Goal: Task Accomplishment & Management: Manage account settings

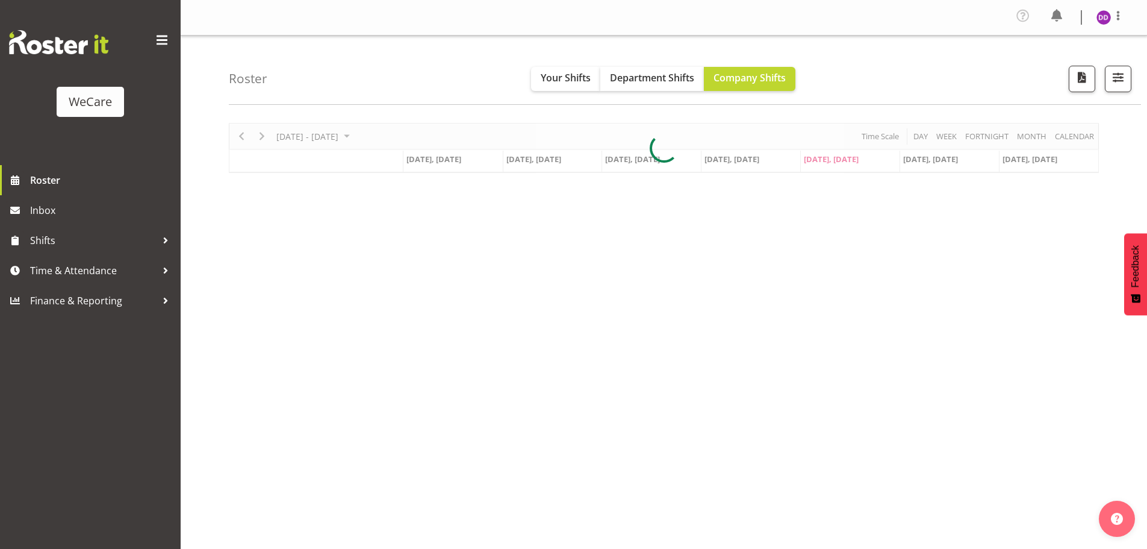
select select "location"
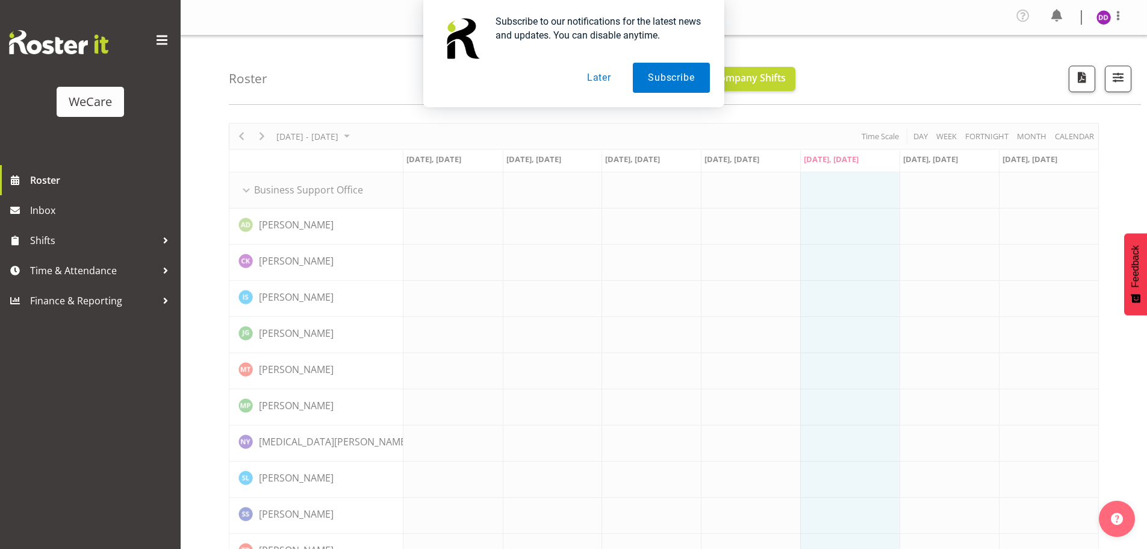
click at [612, 73] on button "Later" at bounding box center [599, 78] width 54 height 30
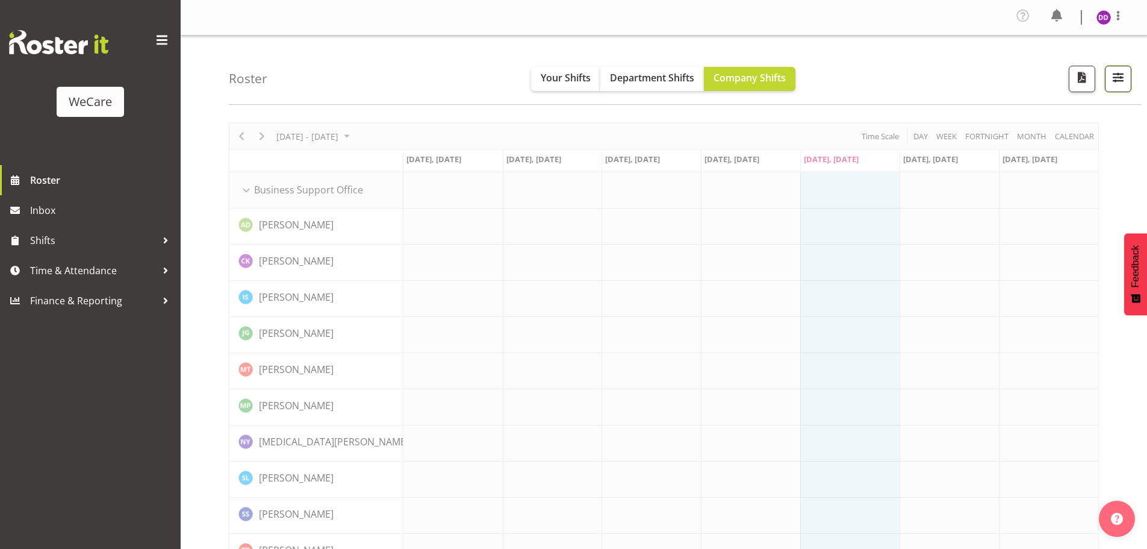
click at [1111, 67] on button "button" at bounding box center [1118, 79] width 27 height 27
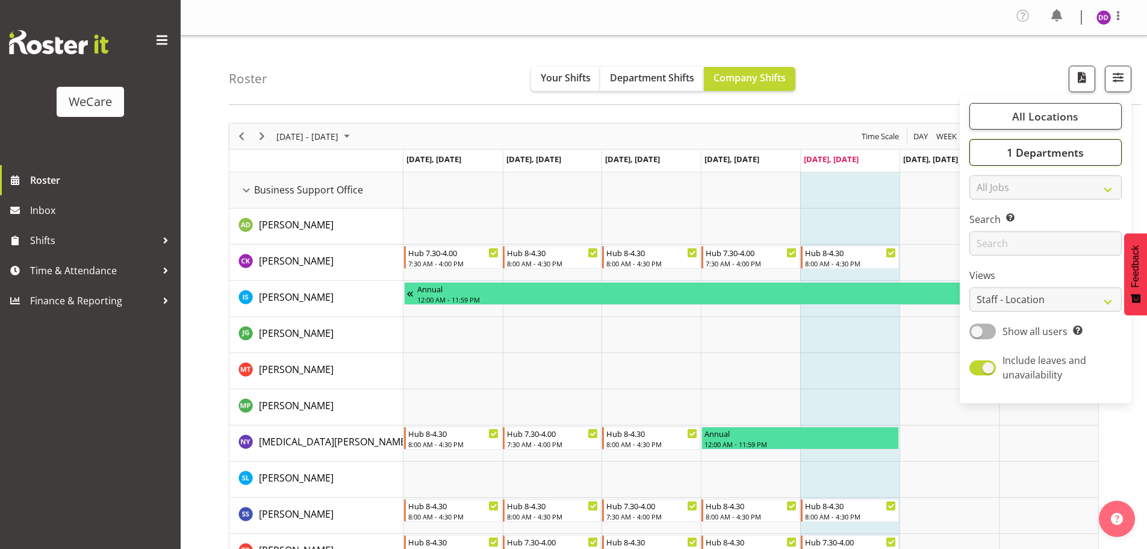
click at [1050, 158] on span "1 Departments" at bounding box center [1045, 152] width 77 height 14
click at [1060, 289] on select "Staff Role Shift - Horizontal Shift - Vertical Staff - Location" at bounding box center [1046, 299] width 152 height 24
click at [1070, 154] on span "1 Departments" at bounding box center [1045, 152] width 77 height 14
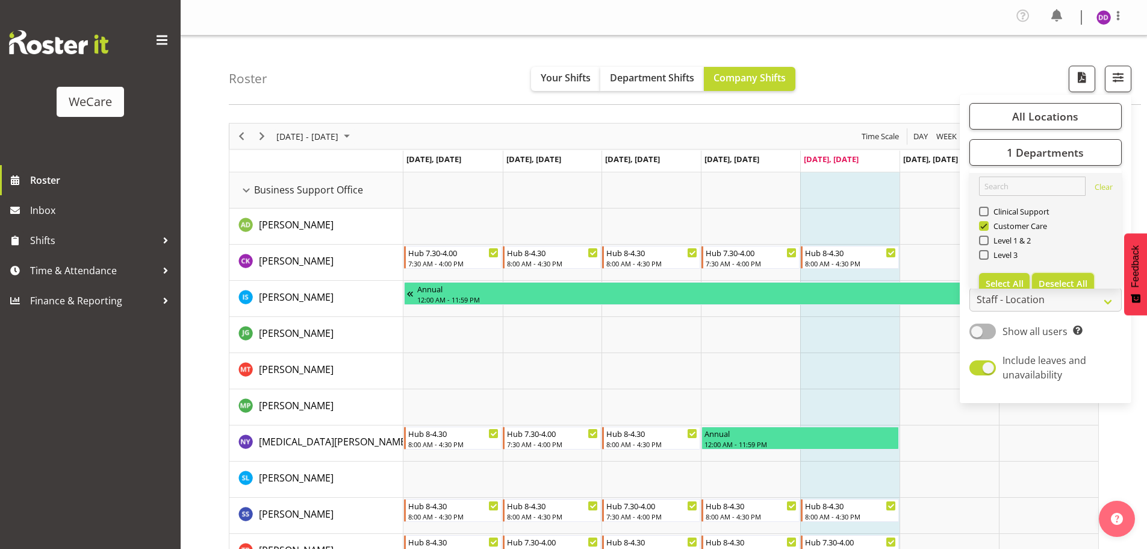
click at [1057, 280] on span "Deselect All" at bounding box center [1063, 283] width 49 height 11
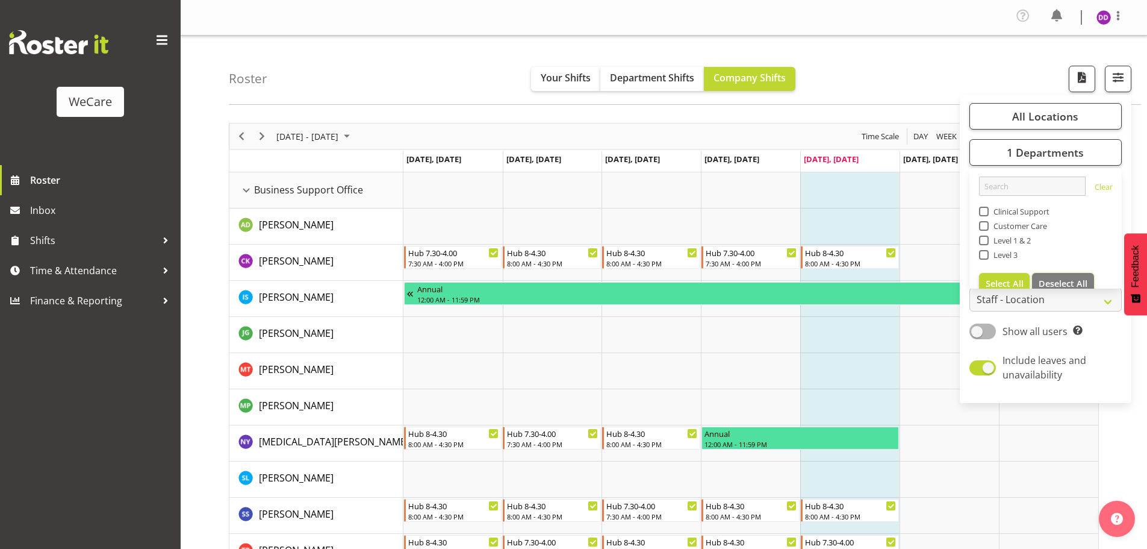
checkbox input "false"
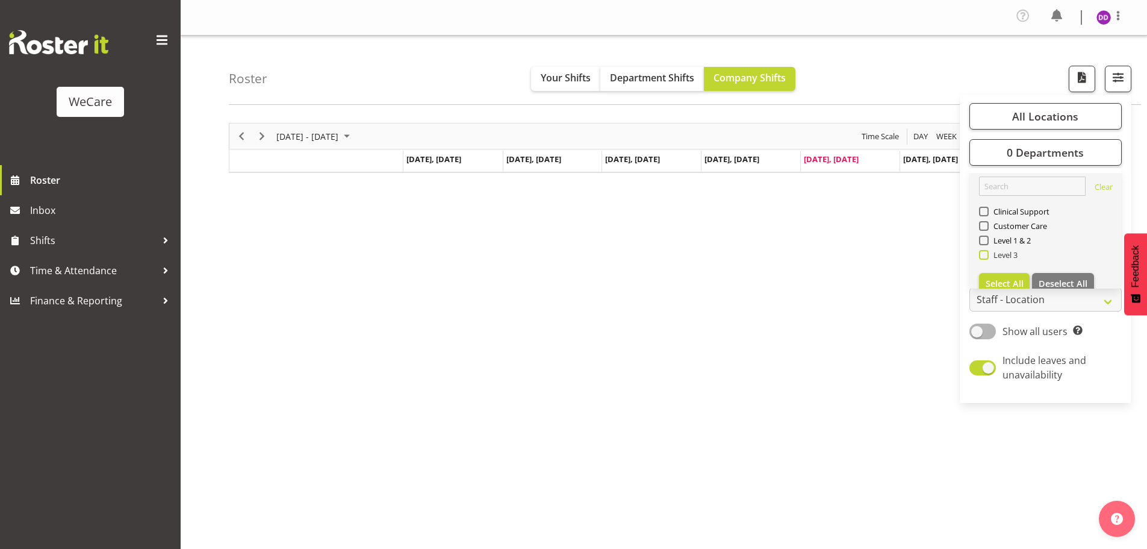
click at [998, 254] on span "Level 3" at bounding box center [1004, 255] width 30 height 10
click at [987, 254] on input "Level 3" at bounding box center [983, 255] width 8 height 8
checkbox input "true"
click at [901, 89] on div "Roster Your Shifts Department Shifts Company Shifts All Locations Clear Busines…" at bounding box center [685, 70] width 913 height 69
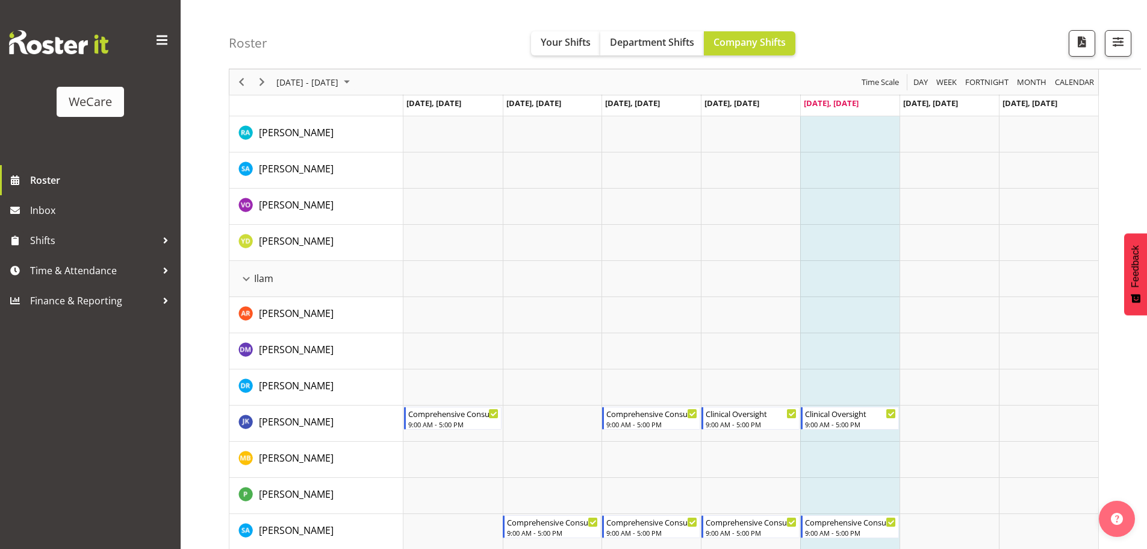
scroll to position [321, 0]
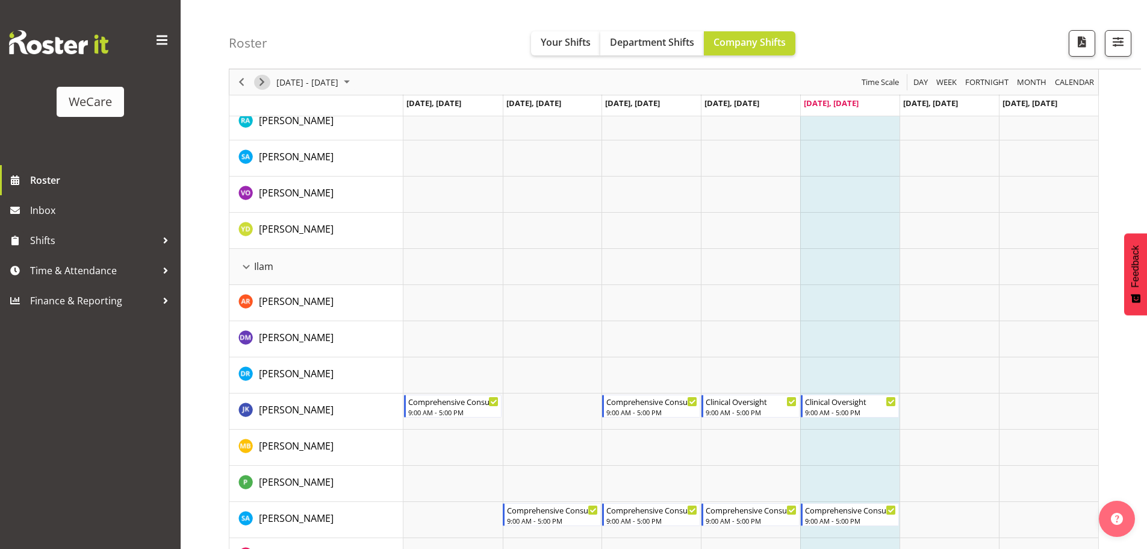
click at [269, 82] on span "Next" at bounding box center [262, 82] width 14 height 15
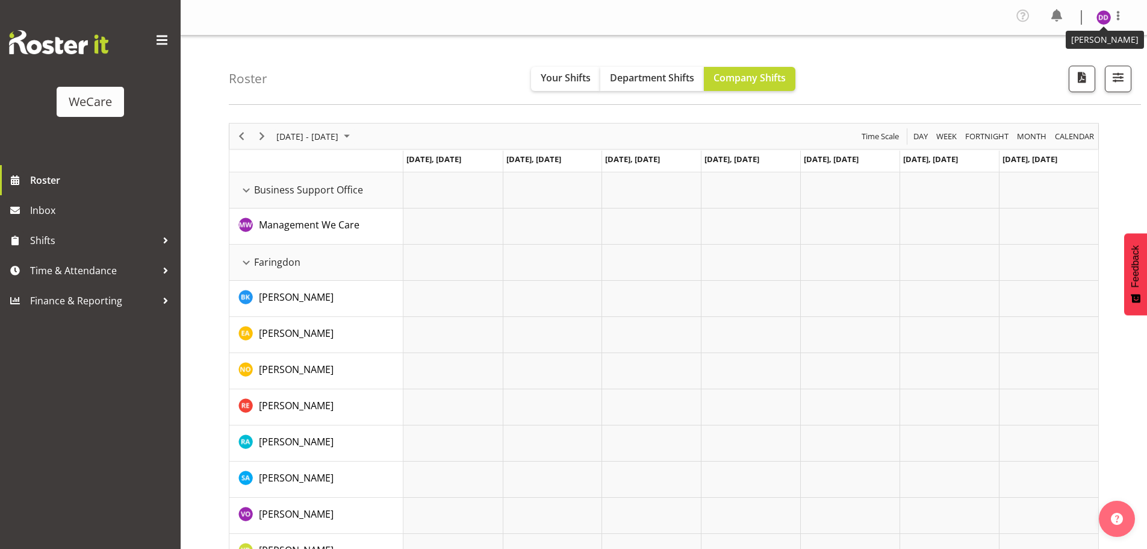
click at [1110, 11] on figure at bounding box center [1104, 17] width 14 height 14
drag, startPoint x: 1065, startPoint y: 55, endPoint x: 1066, endPoint y: 69, distance: 13.9
click at [1065, 55] on link "Log Out" at bounding box center [1068, 66] width 116 height 22
